Goal: Navigation & Orientation: Find specific page/section

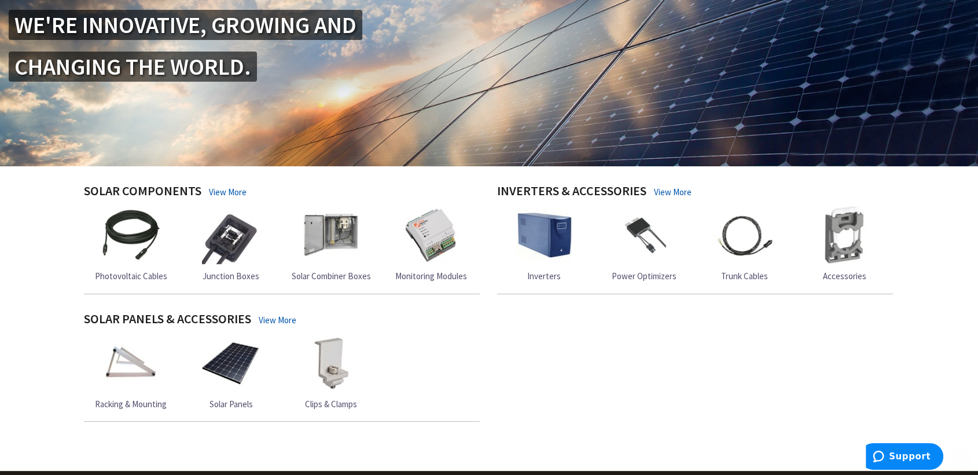
scroll to position [193, 0]
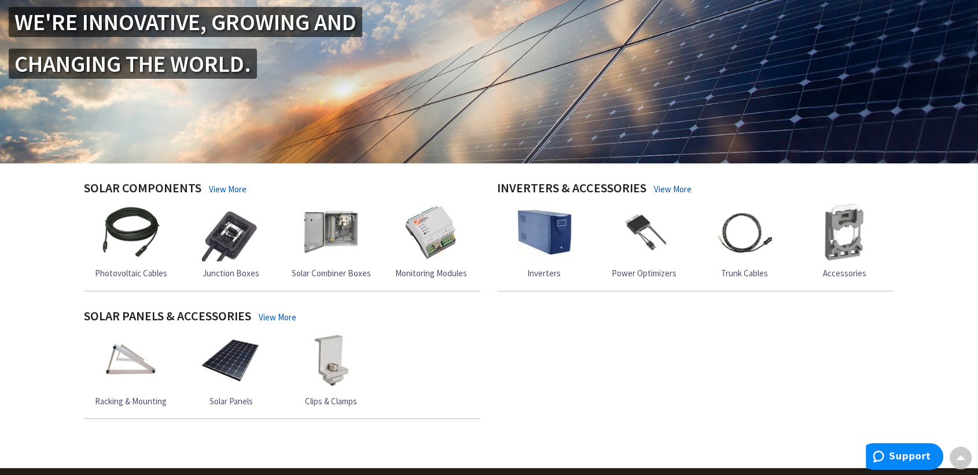
click at [426, 231] on img at bounding box center [431, 232] width 58 height 58
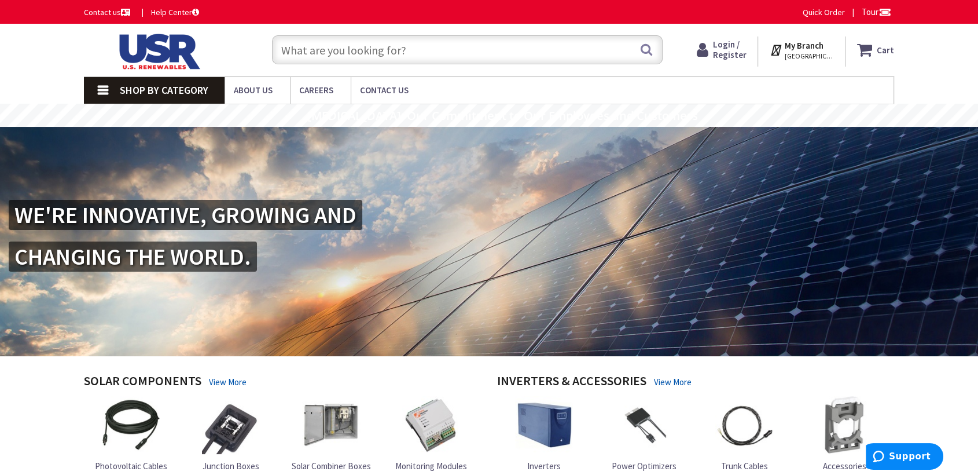
click at [518, 186] on img at bounding box center [489, 241] width 978 height 229
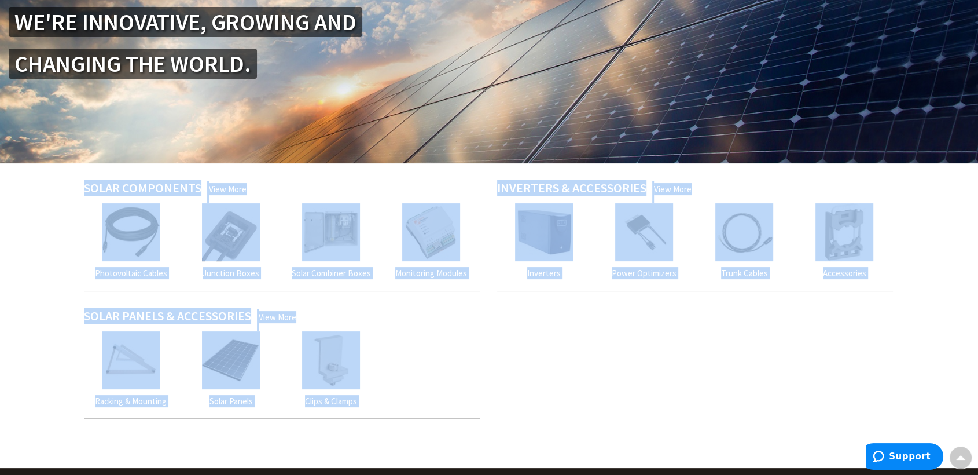
scroll to position [196, 0]
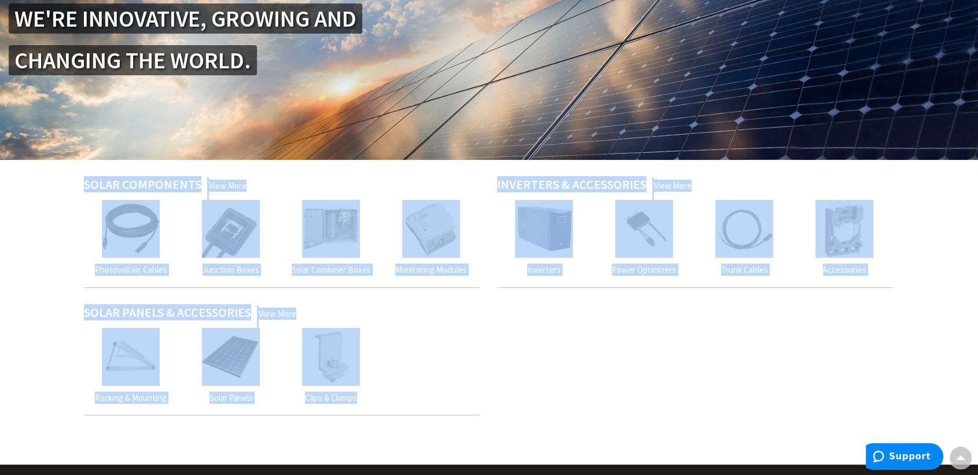
drag, startPoint x: 30, startPoint y: 197, endPoint x: 411, endPoint y: 420, distance: 442.2
click at [411, 420] on div "Skip to Content Toggle Nav Search Cart My Cart Close" at bounding box center [489, 271] width 978 height 888
copy div "Solar Components View More Photovoltaic Cables Junction Boxes Solar Combiner Bo…"
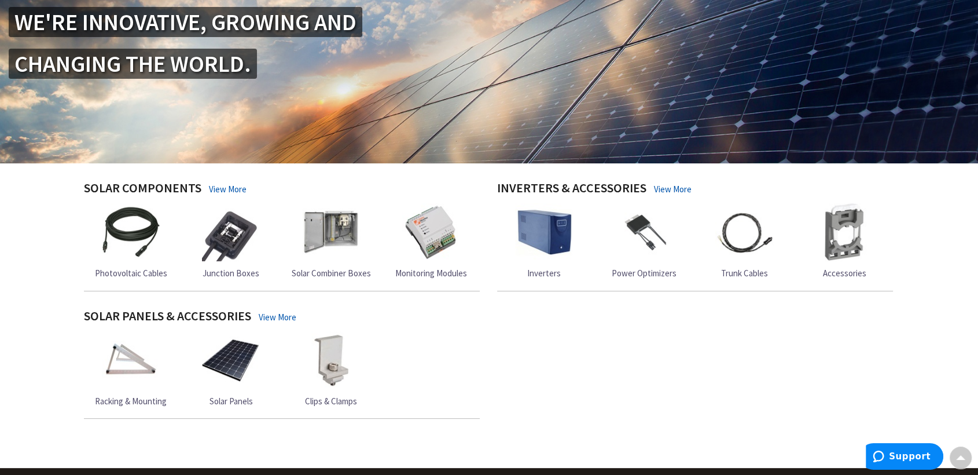
click at [233, 349] on img at bounding box center [231, 360] width 58 height 58
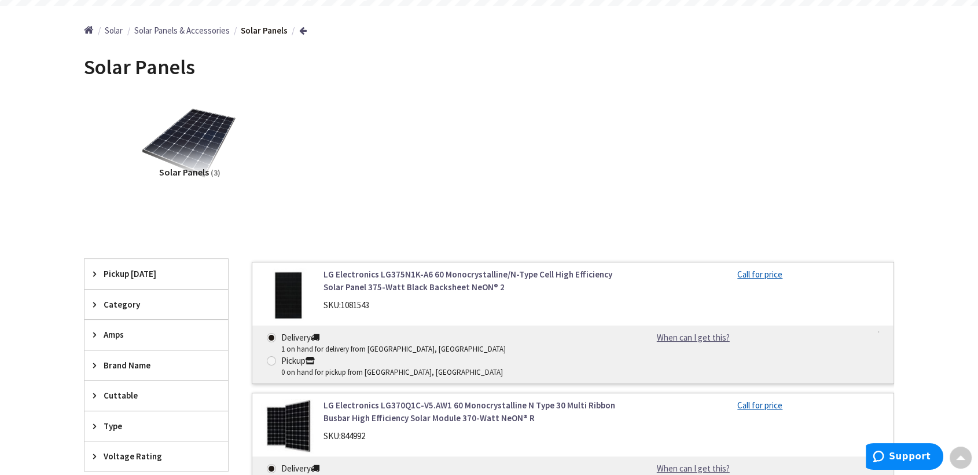
scroll to position [120, 0]
click at [206, 142] on img at bounding box center [189, 143] width 105 height 105
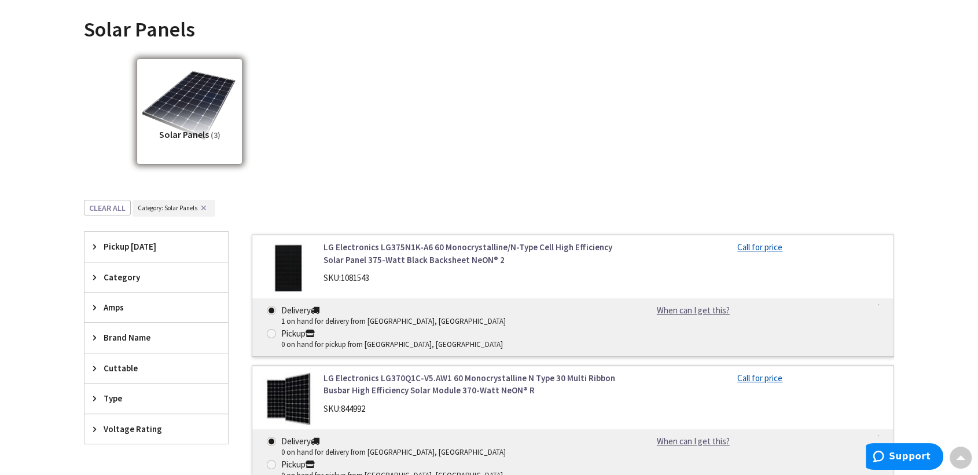
scroll to position [101, 0]
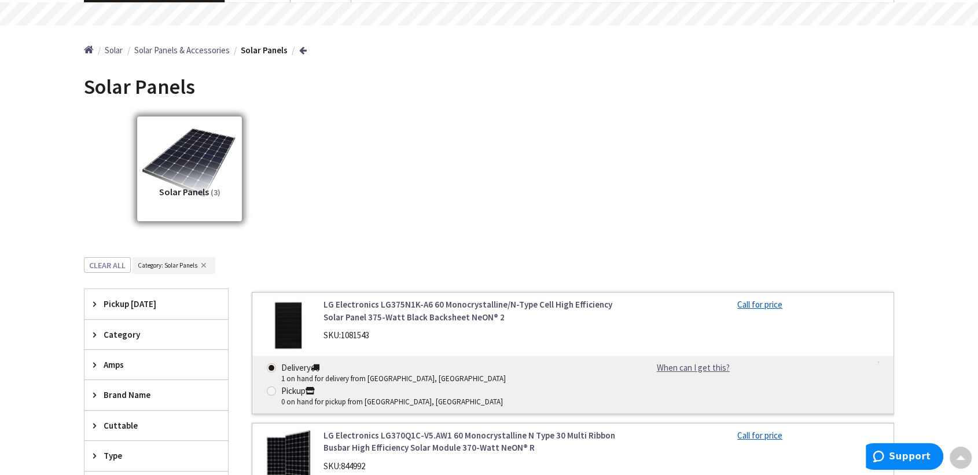
click at [122, 49] on span "Solar" at bounding box center [114, 50] width 18 height 11
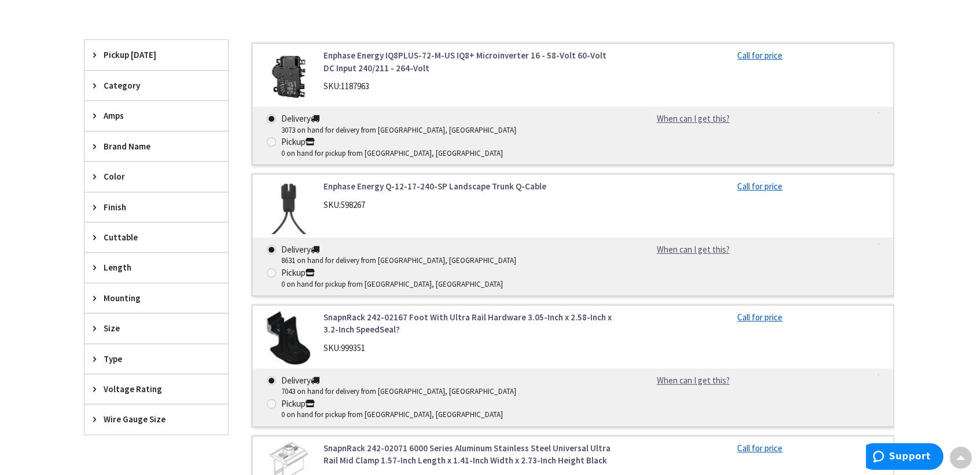
scroll to position [193, 0]
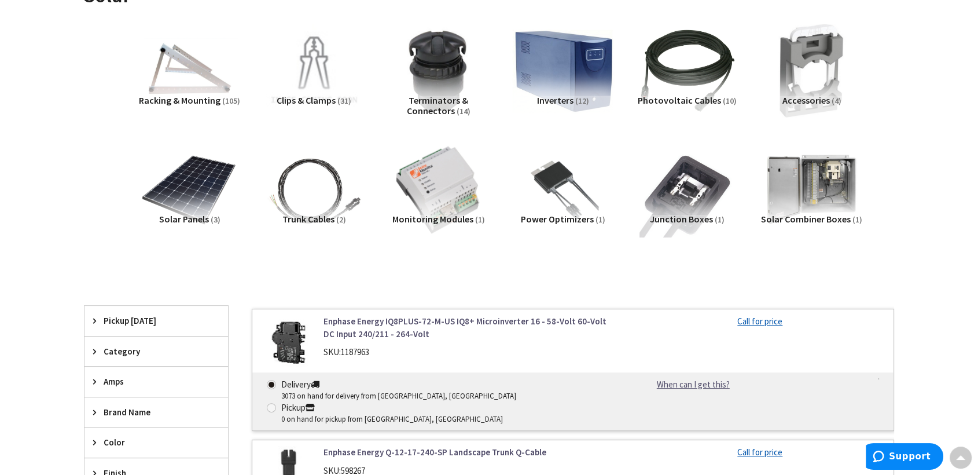
click at [593, 74] on img at bounding box center [563, 71] width 105 height 105
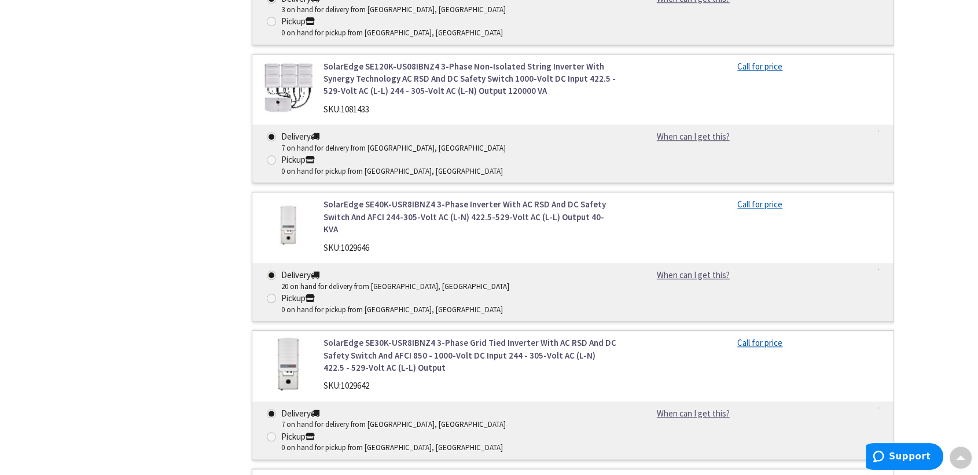
scroll to position [1185, 0]
